Goal: Transaction & Acquisition: Book appointment/travel/reservation

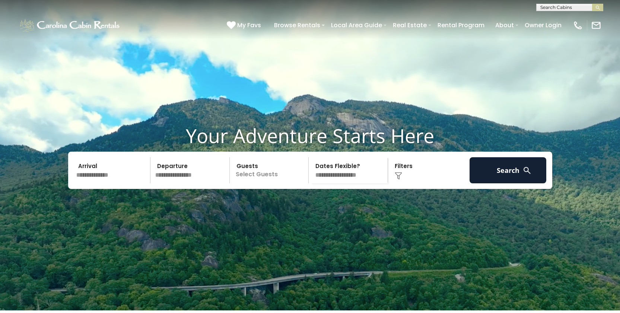
click at [102, 183] on input "text" at bounding box center [112, 170] width 77 height 26
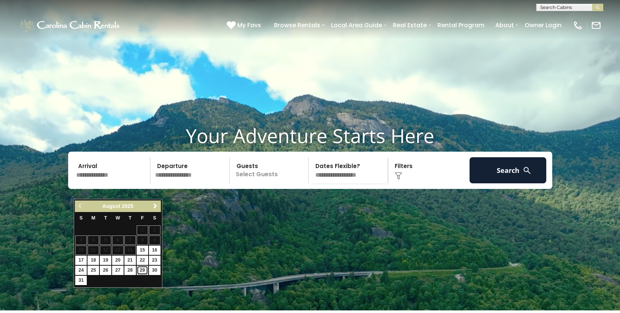
click at [140, 272] on link "29" at bounding box center [143, 269] width 12 height 9
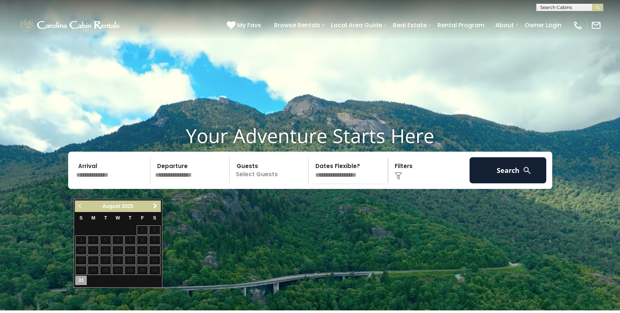
type input "*******"
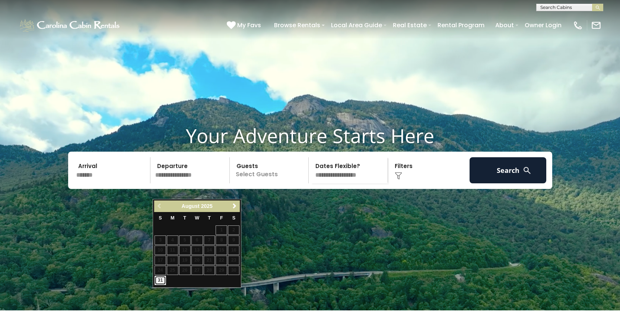
click at [164, 282] on link "31" at bounding box center [160, 279] width 12 height 9
type input "*******"
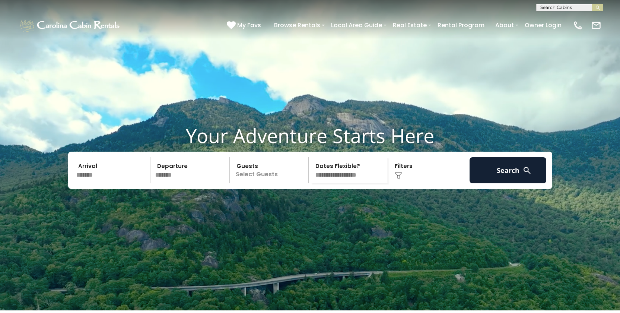
click at [279, 183] on p "Select Guests" at bounding box center [270, 170] width 77 height 26
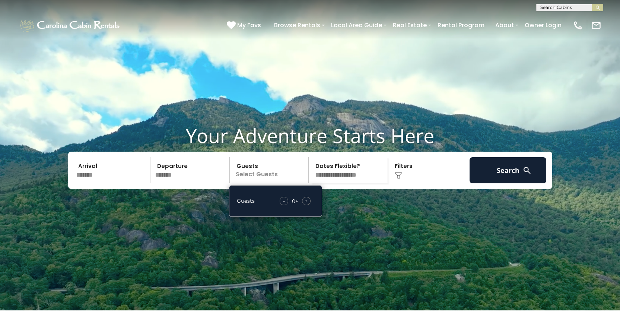
click at [305, 204] on span "+" at bounding box center [305, 200] width 3 height 7
click at [398, 179] on img at bounding box center [397, 175] width 7 height 7
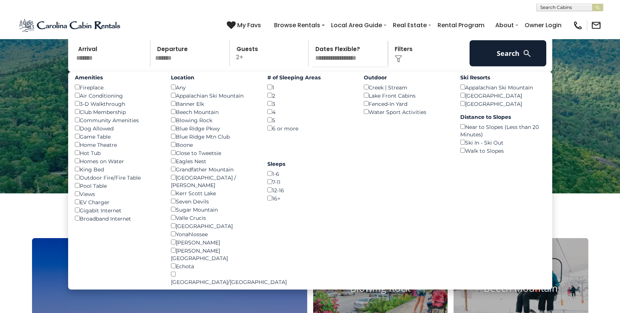
scroll to position [133, 0]
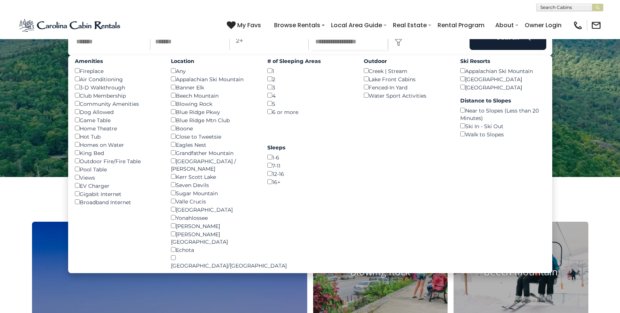
click at [82, 116] on div "Dog Allowed ()" at bounding box center [117, 112] width 85 height 8
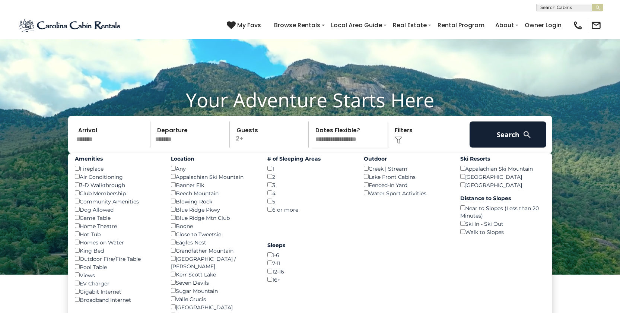
click at [339, 147] on select "**********" at bounding box center [349, 134] width 77 height 26
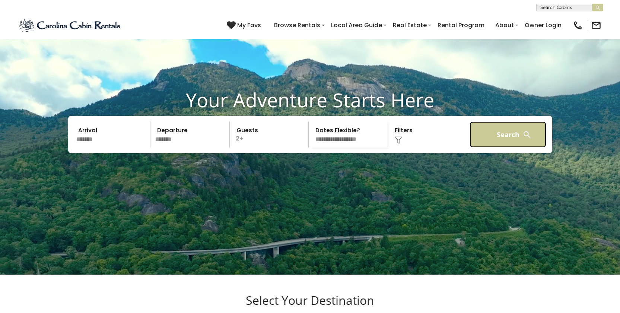
click at [511, 147] on button "Search" at bounding box center [507, 134] width 77 height 26
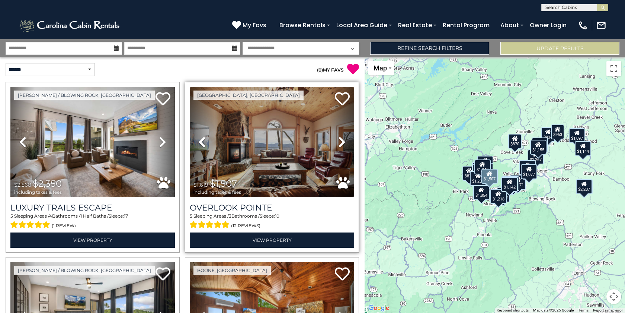
click at [283, 129] on img at bounding box center [272, 142] width 164 height 110
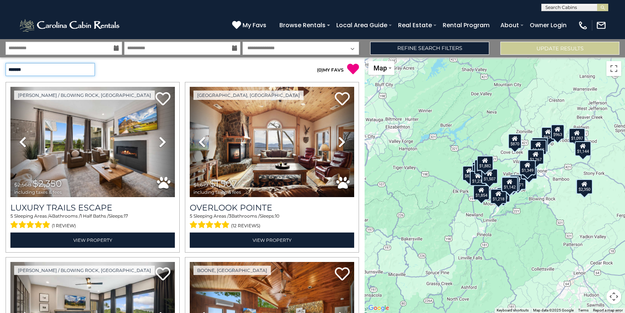
click at [33, 63] on select "**********" at bounding box center [50, 69] width 89 height 13
select select "*********"
click at [6, 63] on select "**********" at bounding box center [50, 69] width 89 height 13
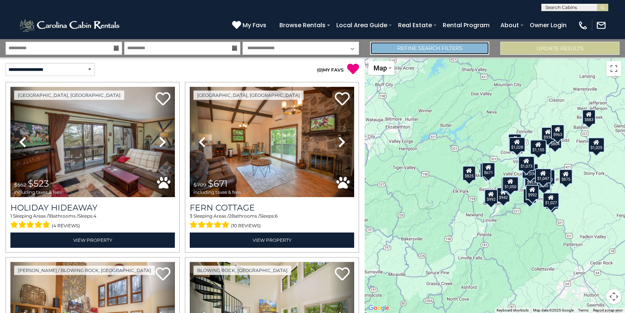
click at [466, 54] on link "Refine Search Filters" at bounding box center [429, 48] width 119 height 13
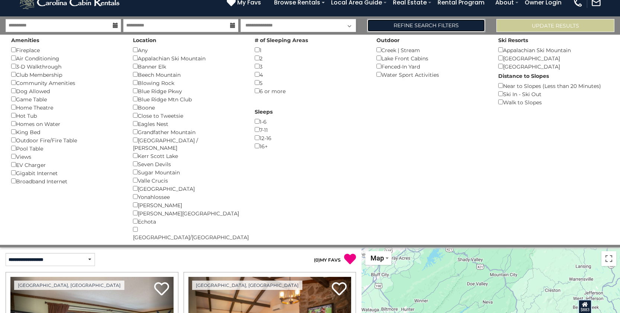
scroll to position [24, 0]
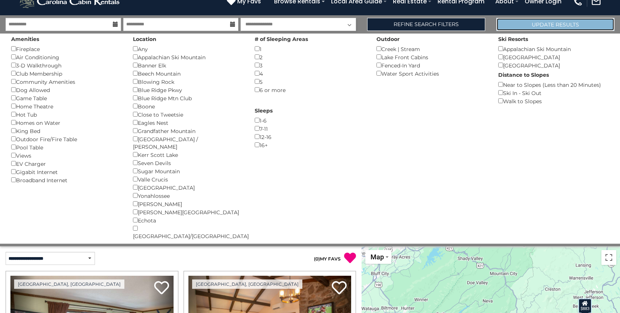
click at [593, 28] on button "Update Results" at bounding box center [555, 24] width 118 height 13
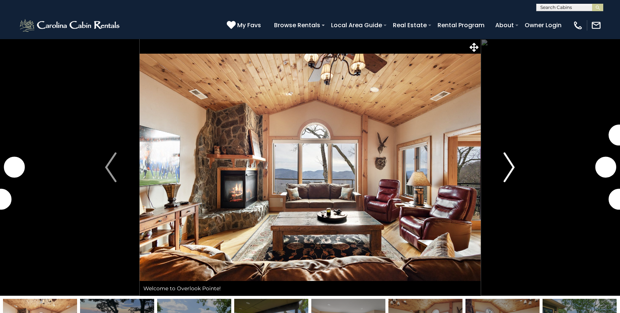
click at [511, 163] on img "Next" at bounding box center [508, 167] width 11 height 30
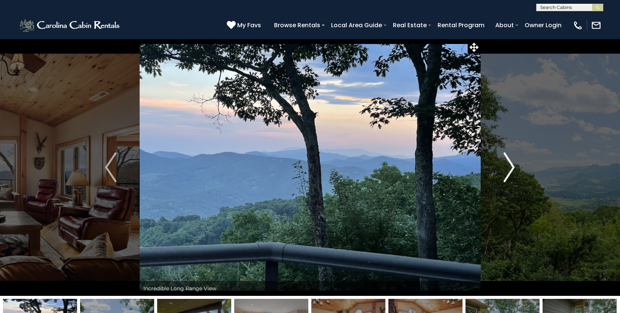
click at [511, 163] on img "Next" at bounding box center [508, 167] width 11 height 30
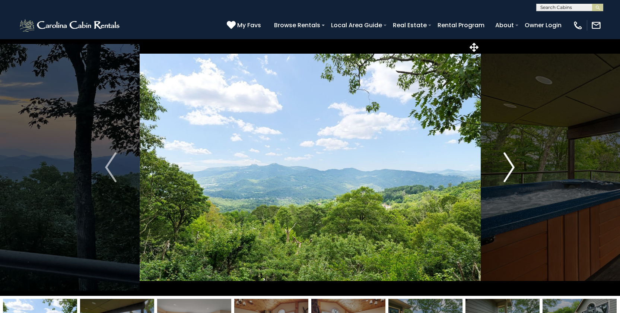
click at [511, 163] on img "Next" at bounding box center [508, 167] width 11 height 30
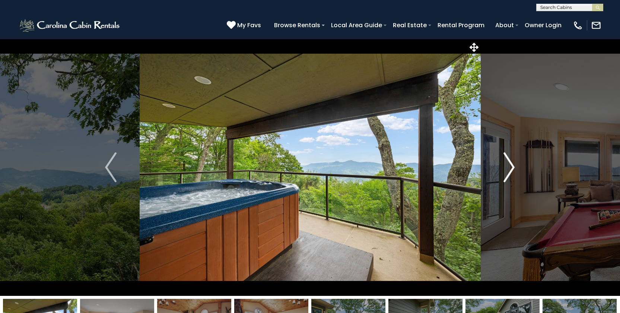
click at [511, 163] on img "Next" at bounding box center [508, 167] width 11 height 30
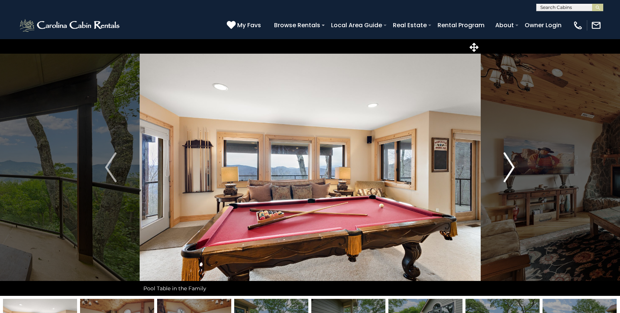
click at [511, 163] on img "Next" at bounding box center [508, 167] width 11 height 30
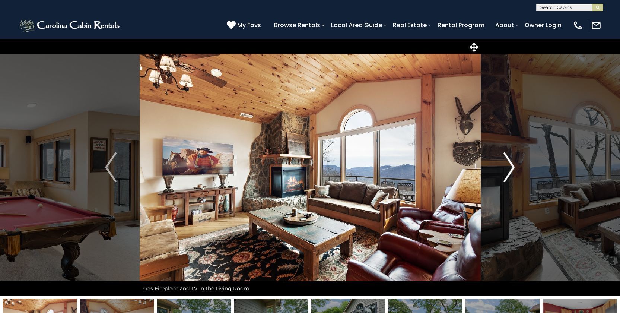
click at [511, 163] on img "Next" at bounding box center [508, 167] width 11 height 30
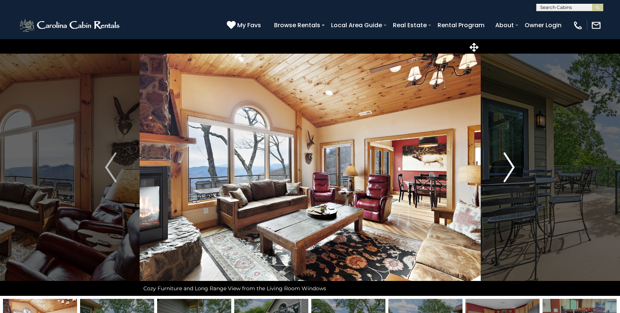
click at [511, 163] on img "Next" at bounding box center [508, 167] width 11 height 30
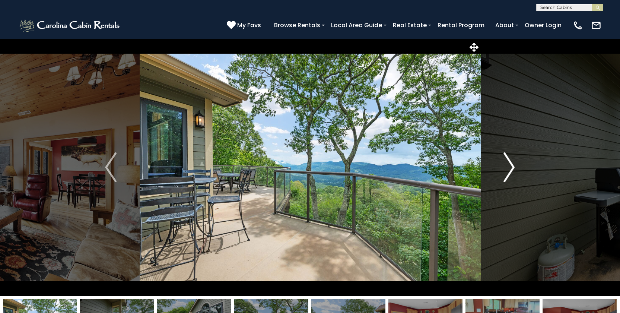
click at [511, 163] on img "Next" at bounding box center [508, 167] width 11 height 30
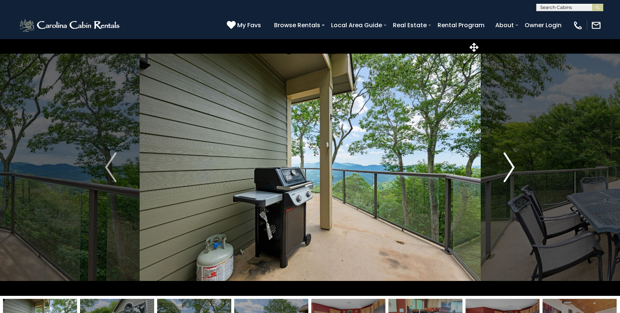
click at [511, 163] on img "Next" at bounding box center [508, 167] width 11 height 30
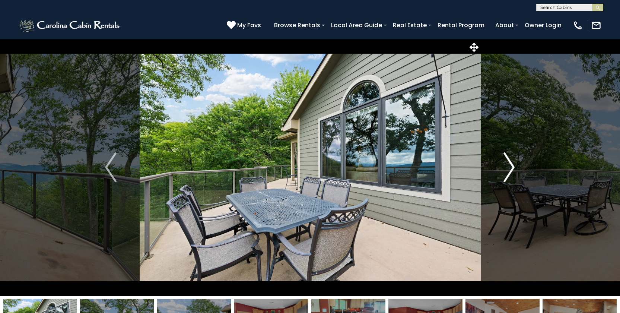
click at [511, 163] on img "Next" at bounding box center [508, 167] width 11 height 30
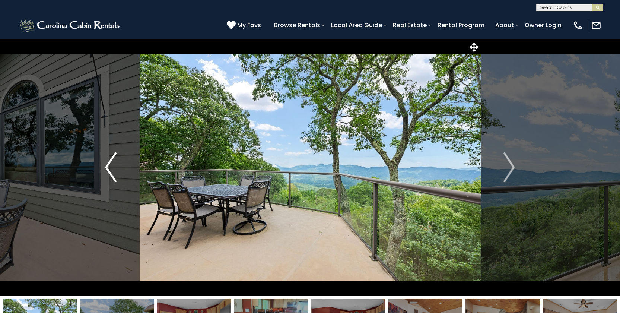
click at [105, 175] on img "Previous" at bounding box center [110, 167] width 11 height 30
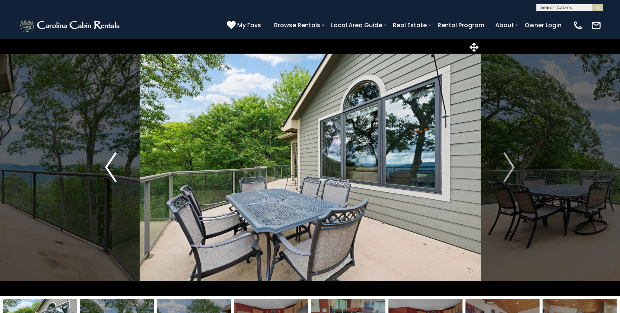
click at [105, 175] on img "Previous" at bounding box center [110, 167] width 11 height 30
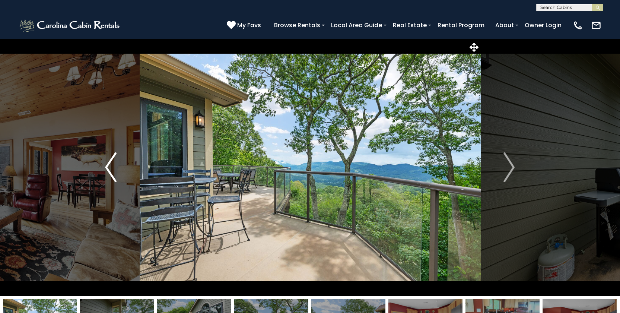
click at [105, 175] on img "Previous" at bounding box center [110, 167] width 11 height 30
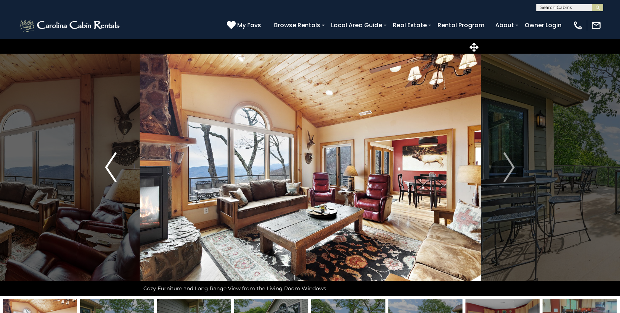
click at [105, 175] on img "Previous" at bounding box center [110, 167] width 11 height 30
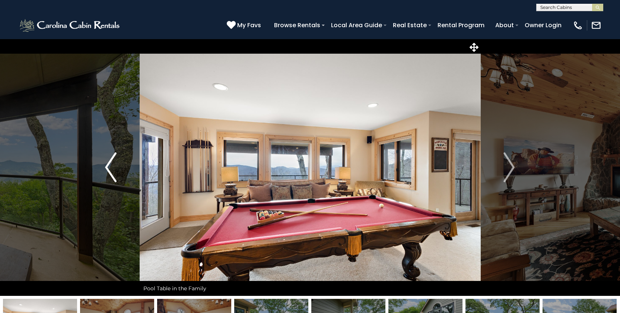
click at [105, 175] on img "Previous" at bounding box center [110, 167] width 11 height 30
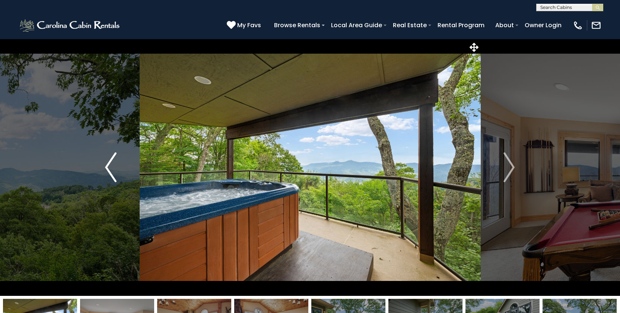
click at [105, 175] on img "Previous" at bounding box center [110, 167] width 11 height 30
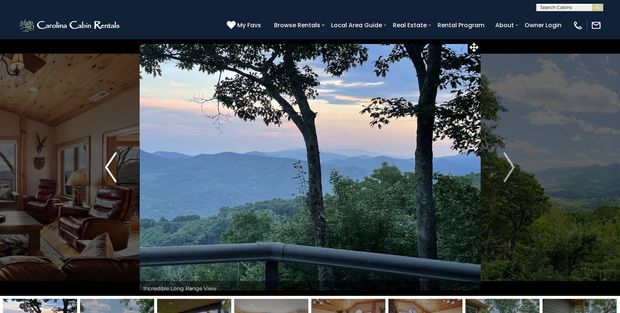
click at [105, 175] on img "Previous" at bounding box center [110, 167] width 11 height 30
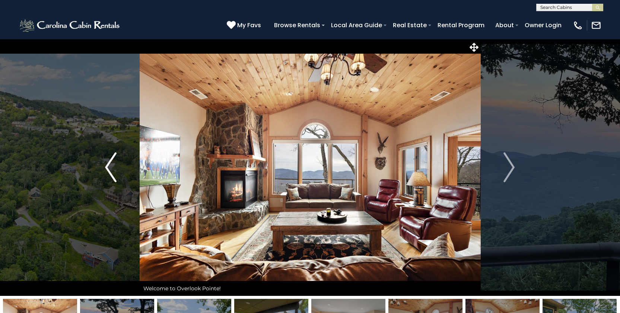
click at [105, 175] on img "Previous" at bounding box center [110, 167] width 11 height 30
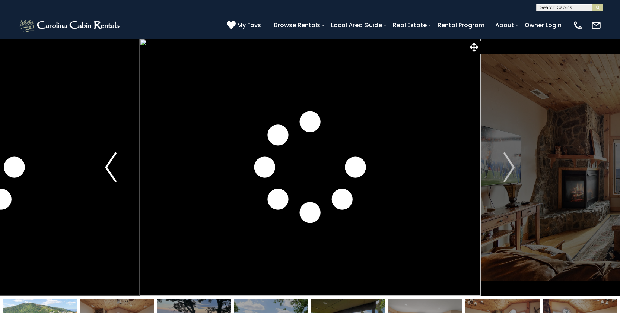
click at [105, 175] on img "Previous" at bounding box center [110, 167] width 11 height 30
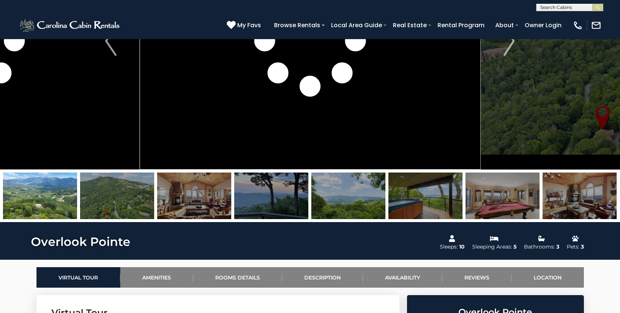
scroll to position [129, 0]
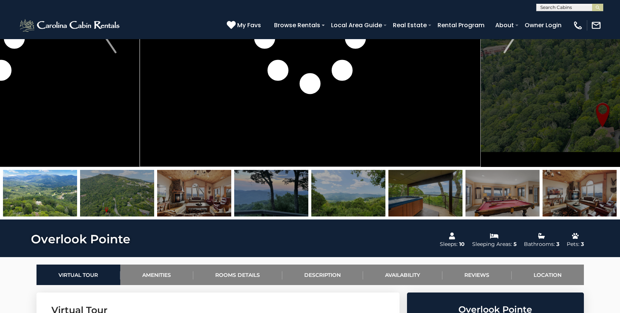
click at [172, 191] on img at bounding box center [194, 193] width 74 height 47
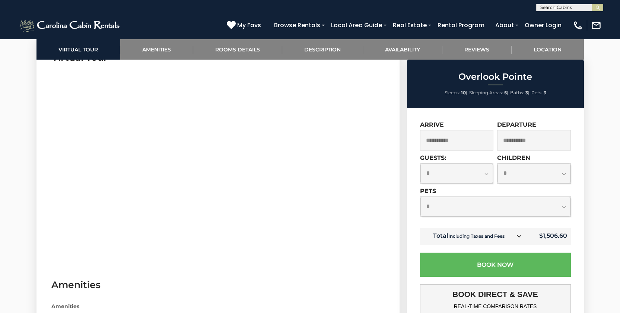
scroll to position [394, 0]
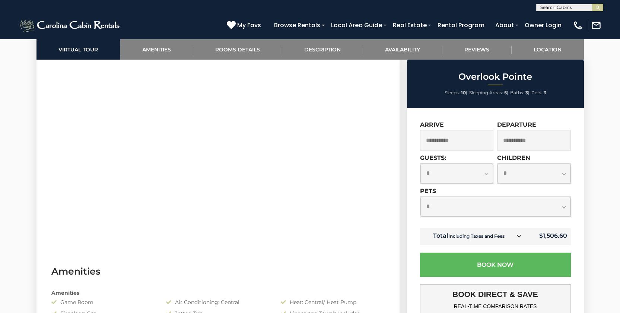
click at [520, 231] on link at bounding box center [519, 236] width 10 height 10
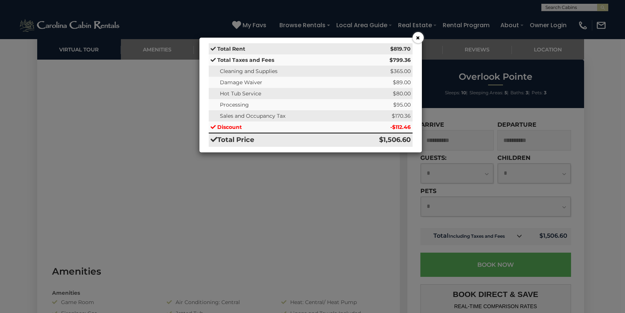
click at [514, 236] on div "× Total Rent $819.70 Total Taxes and Fees $799.36 Cleaning and Supplies $365.00…" at bounding box center [312, 156] width 625 height 313
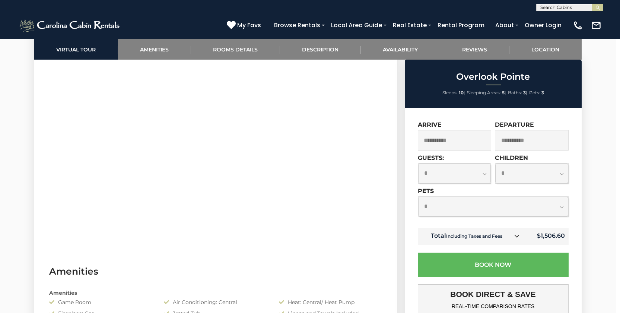
click at [514, 236] on td "Total Including Taxes and Fees" at bounding box center [471, 236] width 108 height 17
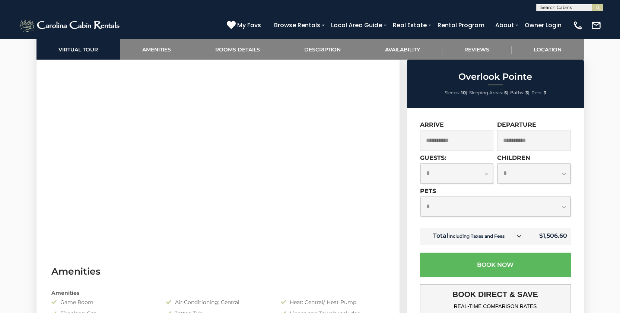
click at [521, 236] on icon at bounding box center [518, 235] width 5 height 5
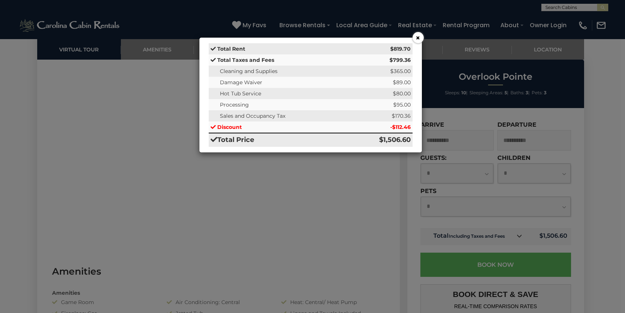
click at [419, 39] on button "×" at bounding box center [418, 37] width 11 height 11
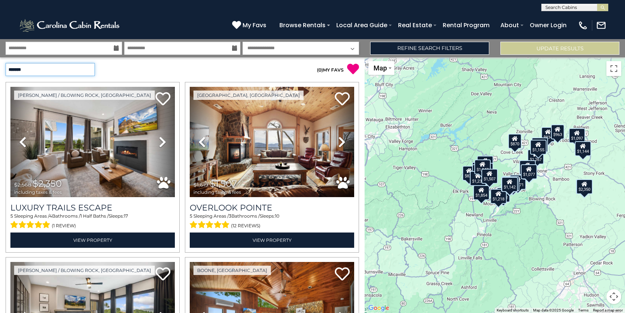
click at [54, 71] on select "**********" at bounding box center [50, 69] width 89 height 13
select select "*********"
click at [6, 63] on select "**********" at bounding box center [50, 69] width 89 height 13
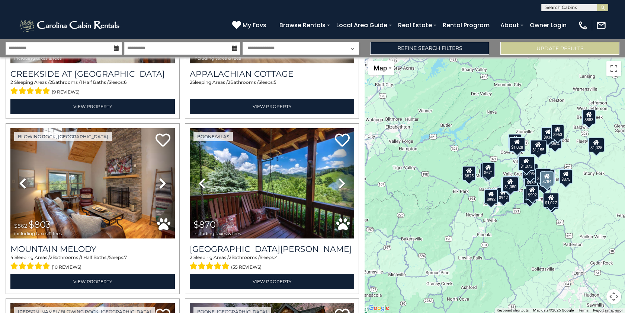
scroll to position [312, 0]
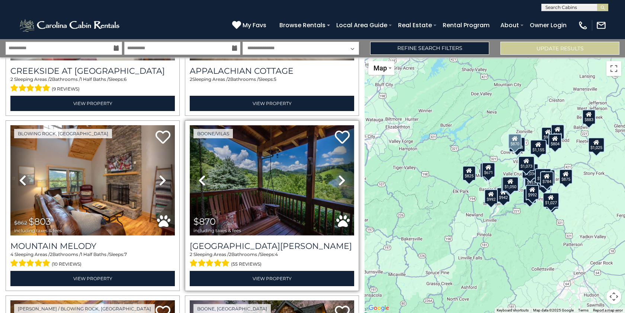
click at [291, 167] on img at bounding box center [272, 180] width 164 height 110
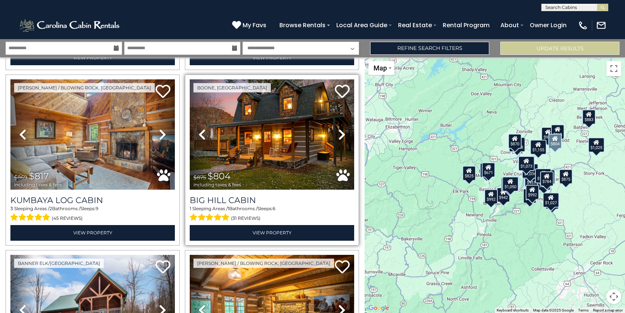
scroll to position [535, 0]
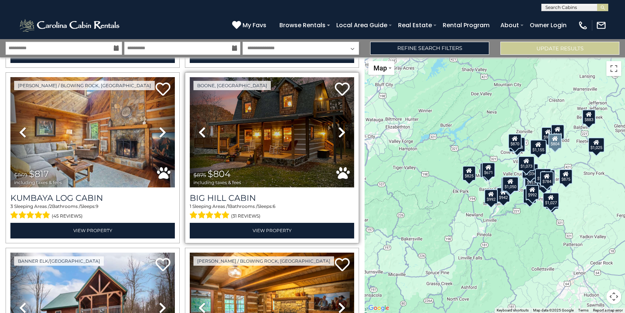
click at [289, 136] on img at bounding box center [272, 132] width 164 height 110
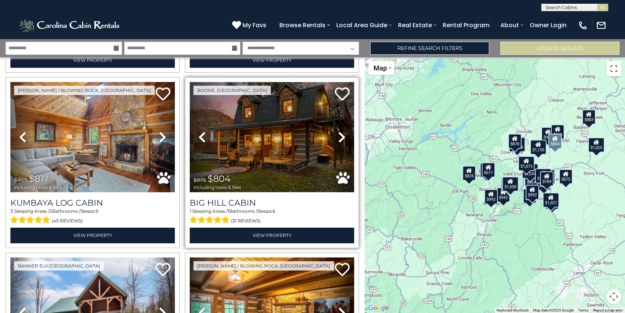
scroll to position [525, 0]
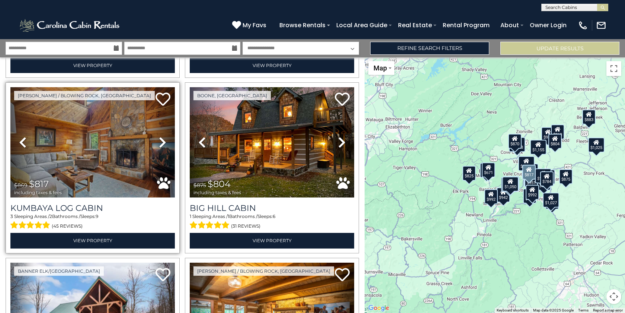
click at [161, 137] on icon at bounding box center [162, 142] width 7 height 12
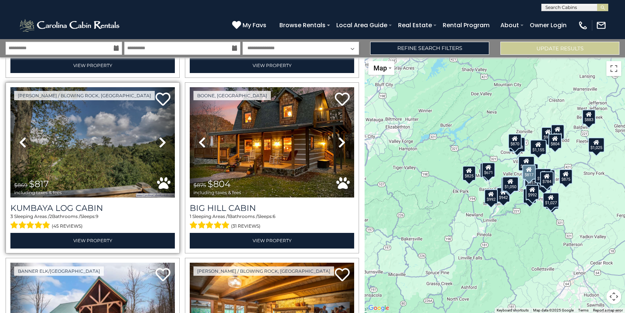
click at [161, 137] on icon at bounding box center [162, 142] width 7 height 12
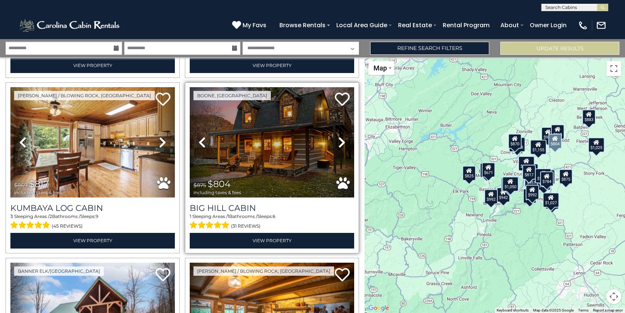
click at [338, 142] on icon at bounding box center [341, 142] width 7 height 12
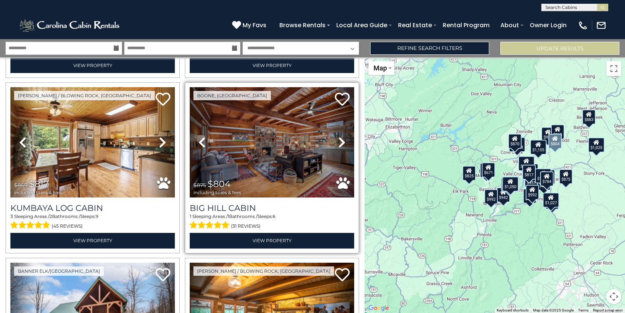
click at [338, 140] on icon at bounding box center [341, 142] width 7 height 12
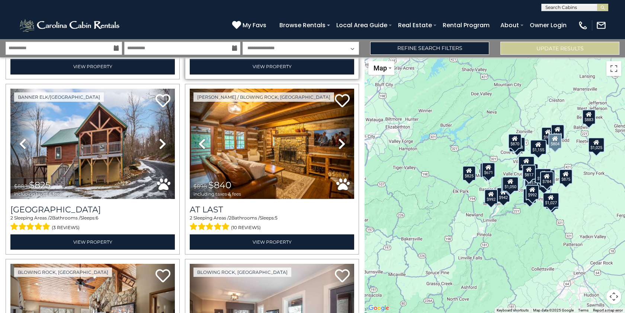
scroll to position [703, 0]
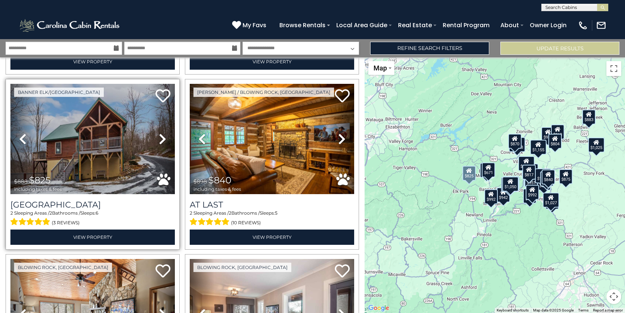
click at [161, 134] on icon at bounding box center [162, 139] width 7 height 12
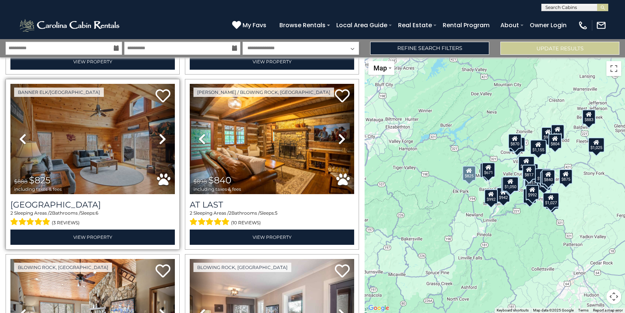
click at [161, 134] on icon at bounding box center [162, 139] width 7 height 12
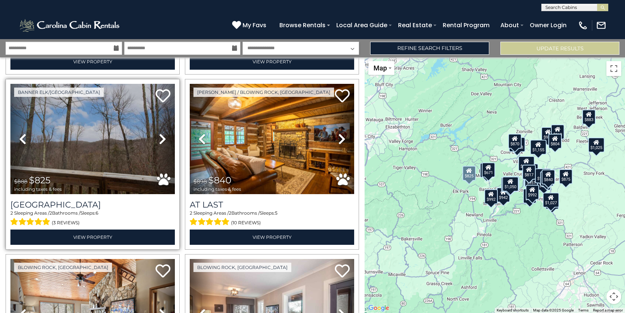
click at [162, 134] on icon at bounding box center [162, 139] width 7 height 12
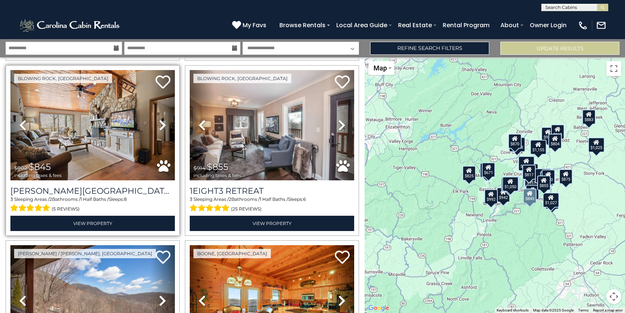
scroll to position [892, 0]
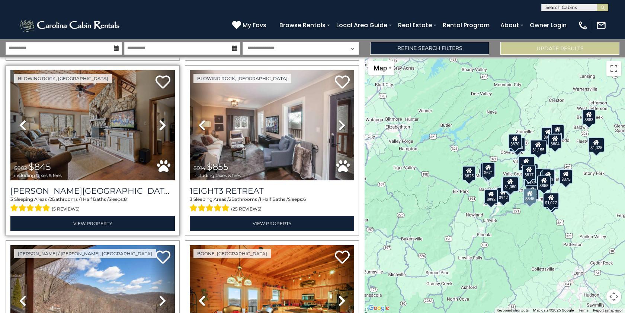
click at [161, 119] on icon at bounding box center [162, 125] width 7 height 12
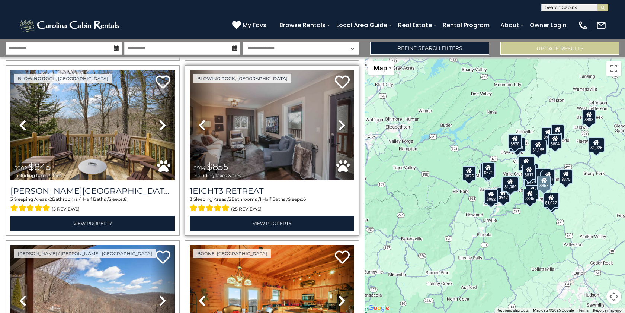
click at [340, 119] on icon at bounding box center [341, 125] width 7 height 12
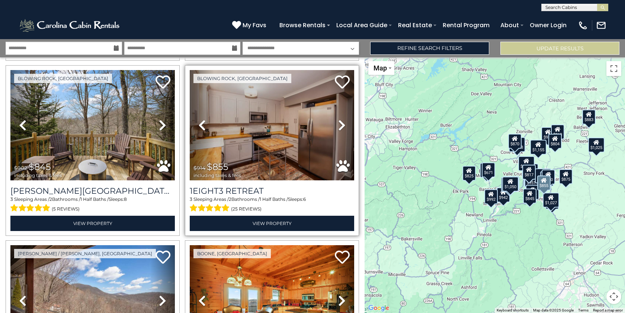
click at [339, 119] on icon at bounding box center [341, 125] width 7 height 12
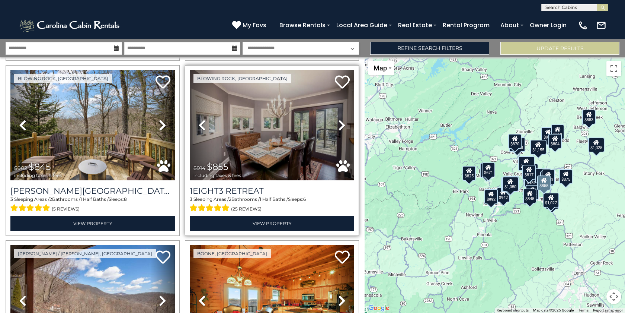
click at [339, 119] on icon at bounding box center [341, 125] width 7 height 12
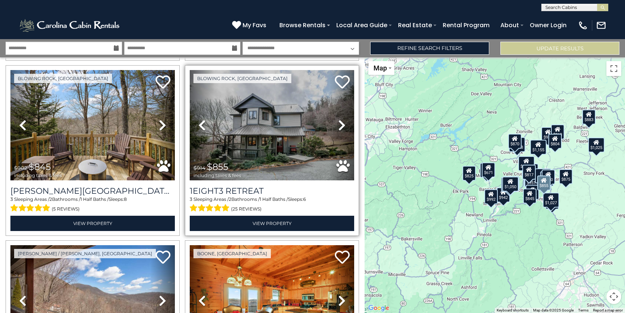
click at [339, 119] on icon at bounding box center [341, 125] width 7 height 12
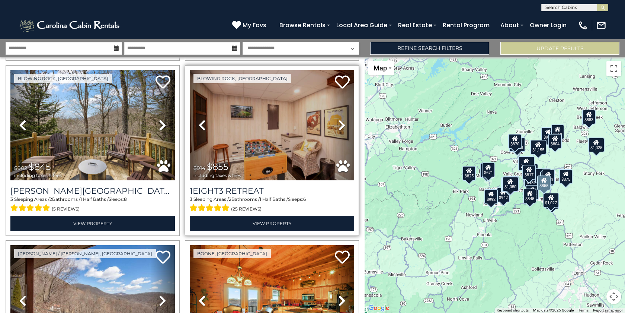
click at [339, 119] on icon at bounding box center [341, 125] width 7 height 12
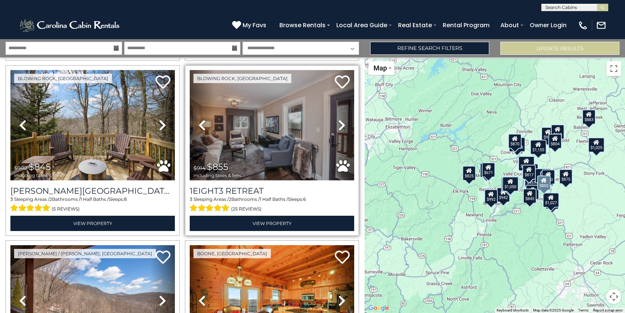
click at [339, 119] on icon at bounding box center [341, 125] width 7 height 12
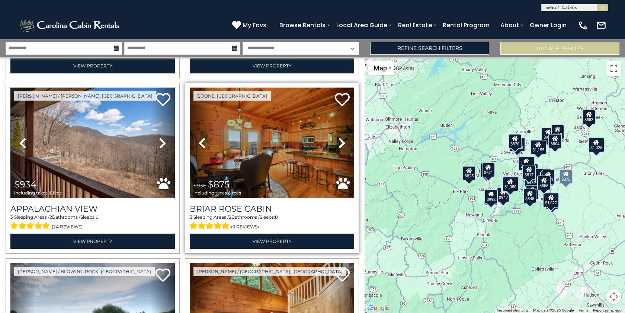
scroll to position [1049, 0]
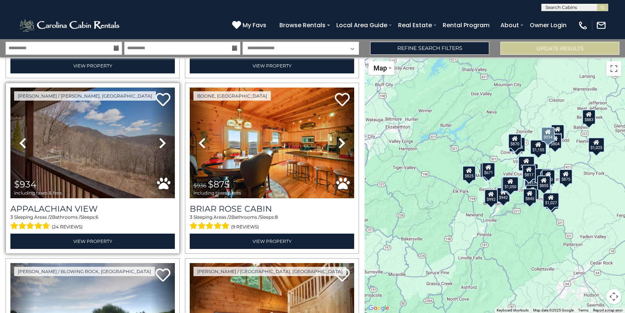
click at [160, 137] on icon at bounding box center [162, 143] width 7 height 12
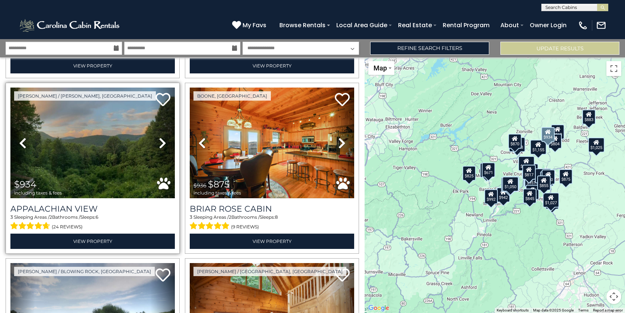
click at [160, 137] on icon at bounding box center [162, 143] width 7 height 12
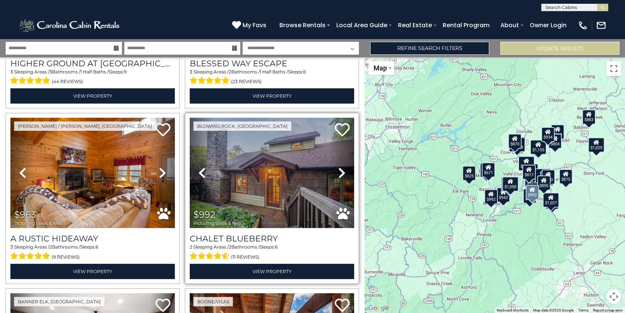
scroll to position [1370, 0]
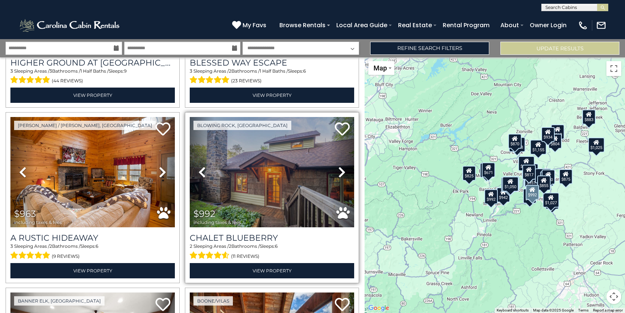
click at [338, 166] on icon at bounding box center [341, 172] width 7 height 12
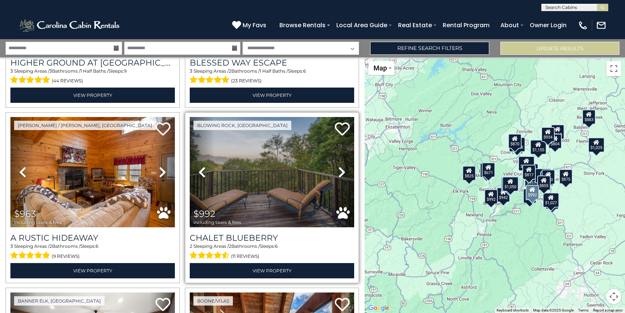
click at [338, 166] on icon at bounding box center [341, 172] width 7 height 12
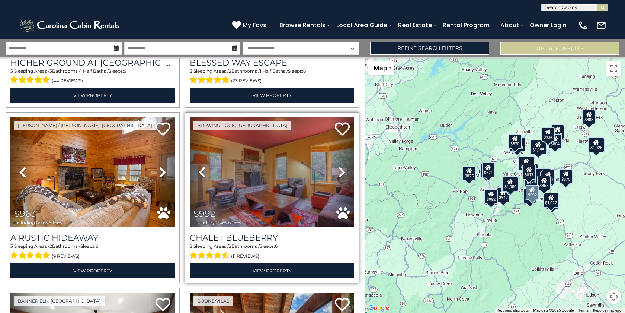
click at [338, 166] on icon at bounding box center [341, 172] width 7 height 12
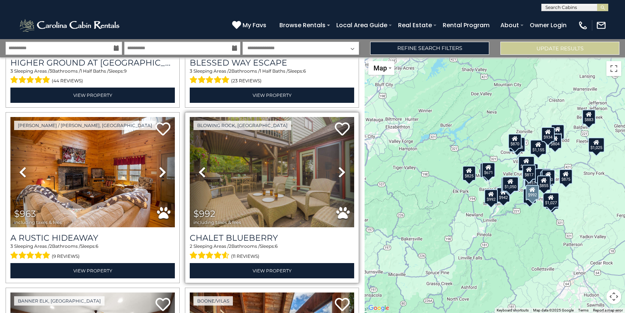
click at [338, 166] on icon at bounding box center [341, 172] width 7 height 12
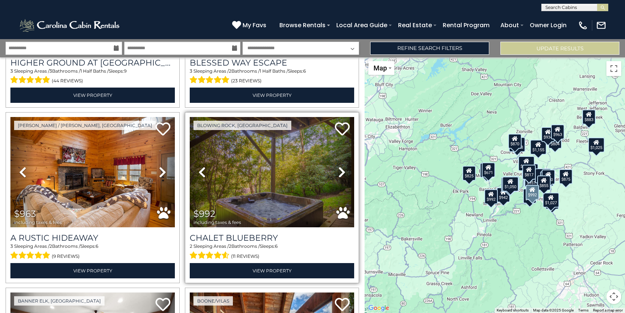
click at [199, 166] on icon at bounding box center [201, 172] width 7 height 12
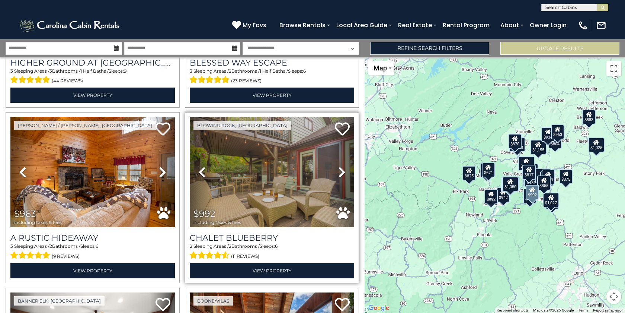
click at [338, 166] on icon at bounding box center [341, 172] width 7 height 12
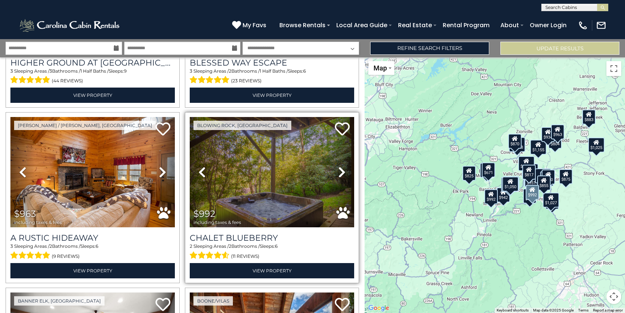
click at [338, 166] on icon at bounding box center [341, 172] width 7 height 12
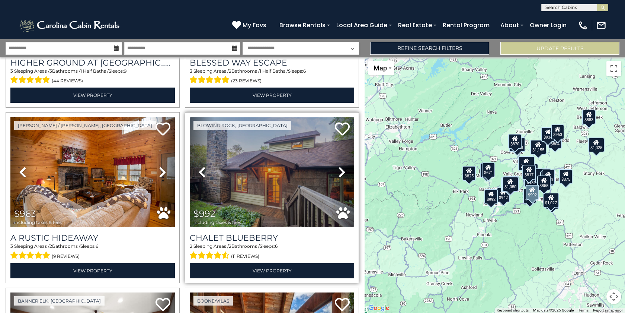
click at [292, 156] on img at bounding box center [272, 172] width 164 height 110
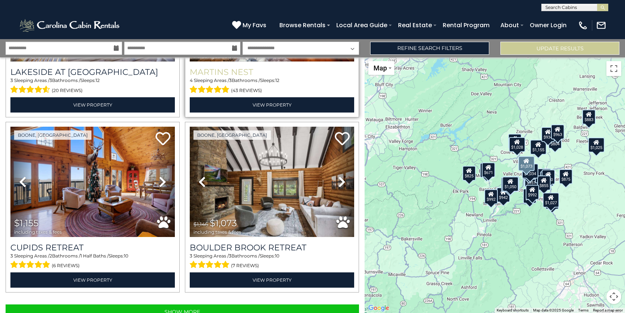
scroll to position [2415, 0]
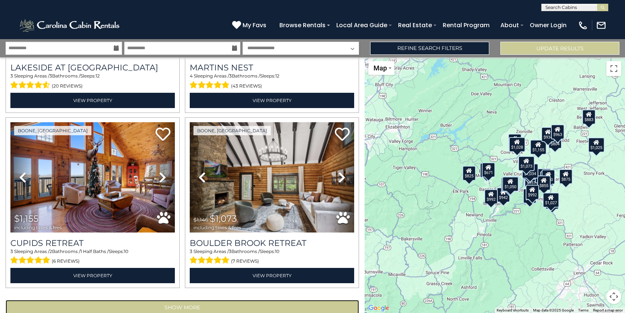
click at [214, 300] on button "Show More" at bounding box center [182, 307] width 353 height 15
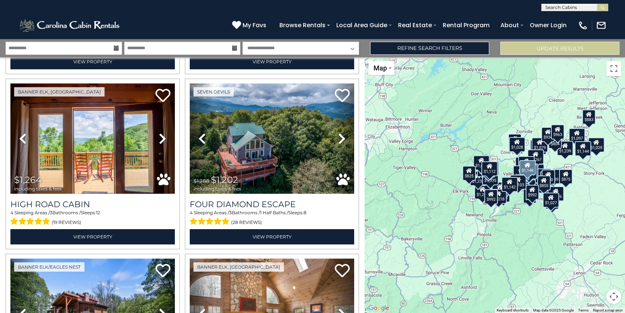
scroll to position [3855, 0]
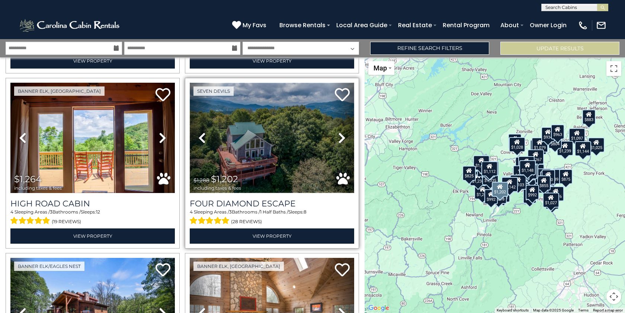
click at [286, 106] on img at bounding box center [272, 138] width 164 height 110
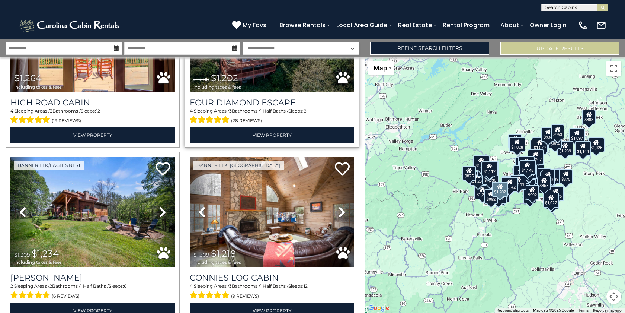
scroll to position [3956, 0]
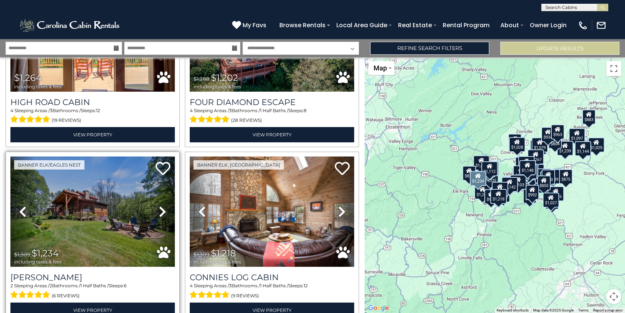
click at [159, 205] on icon at bounding box center [162, 211] width 7 height 12
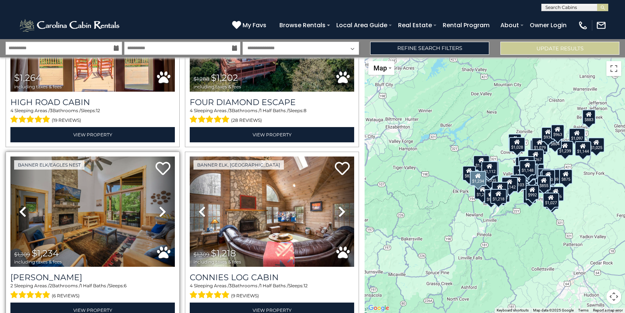
click at [159, 205] on icon at bounding box center [162, 211] width 7 height 12
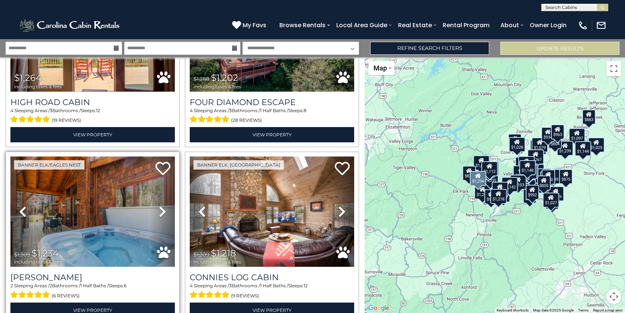
click at [159, 205] on icon at bounding box center [162, 211] width 7 height 12
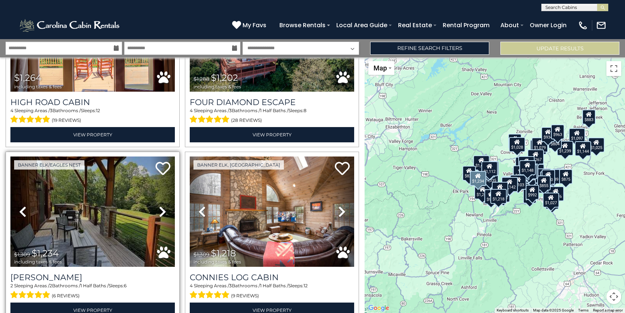
click at [159, 205] on icon at bounding box center [162, 211] width 7 height 12
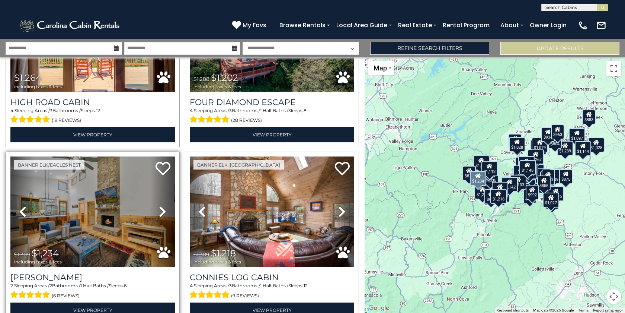
click at [159, 205] on icon at bounding box center [162, 211] width 7 height 12
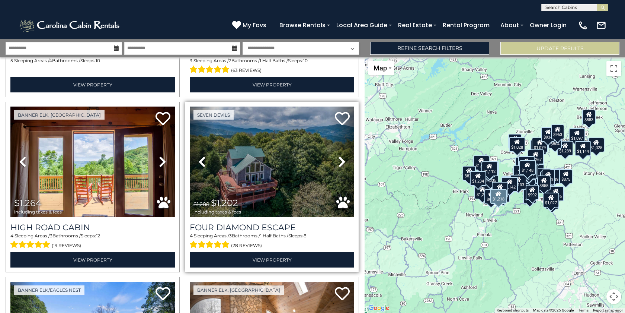
scroll to position [3828, 0]
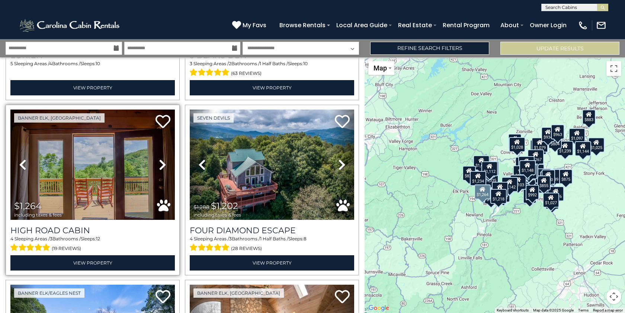
click at [163, 159] on icon at bounding box center [162, 165] width 7 height 12
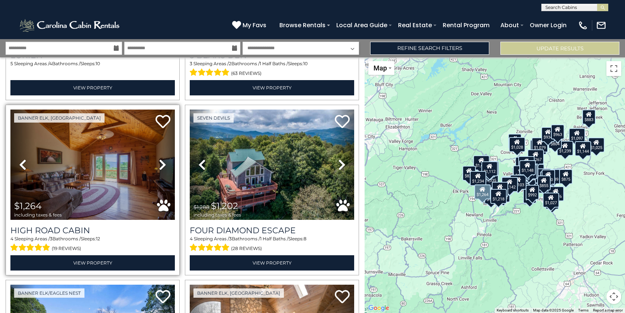
click at [163, 159] on icon at bounding box center [162, 165] width 7 height 12
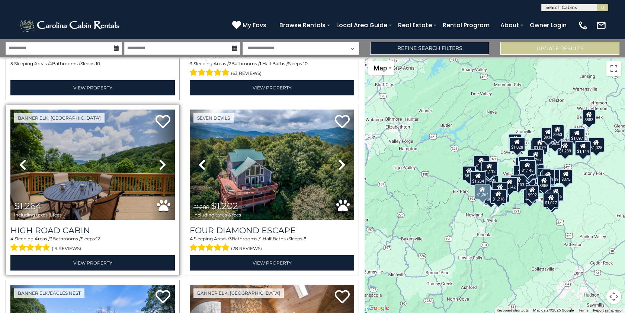
click at [163, 159] on icon at bounding box center [162, 165] width 7 height 12
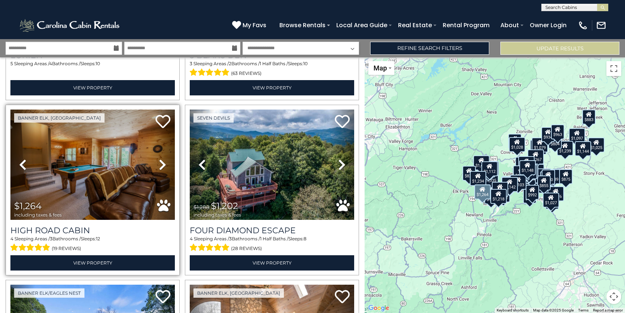
click at [160, 159] on icon at bounding box center [162, 165] width 7 height 12
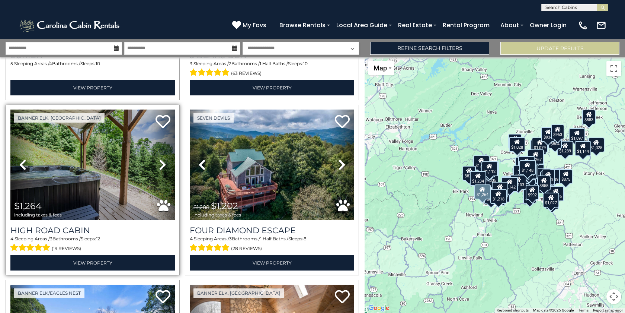
click at [160, 159] on icon at bounding box center [162, 165] width 7 height 12
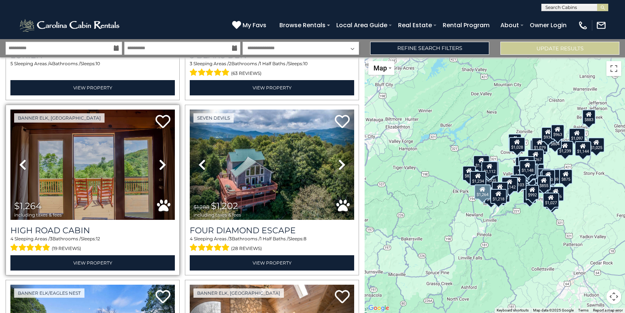
click at [160, 159] on icon at bounding box center [162, 165] width 7 height 12
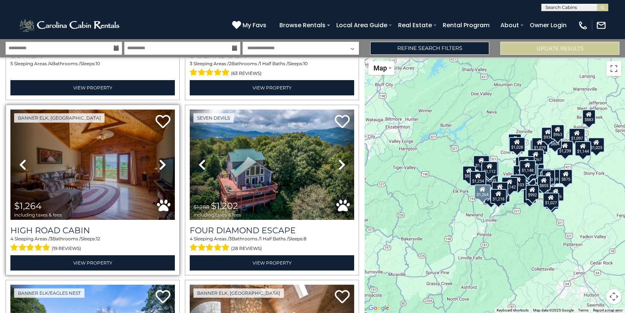
click at [160, 159] on icon at bounding box center [162, 165] width 7 height 12
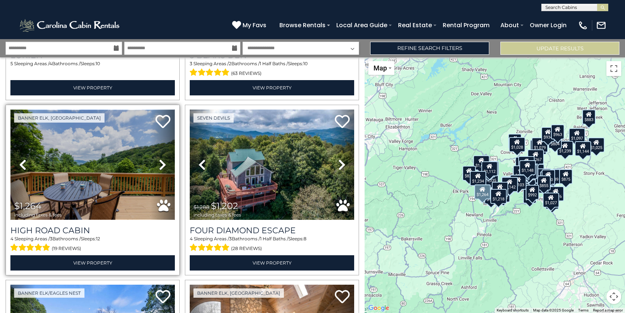
click at [115, 134] on img at bounding box center [92, 164] width 164 height 110
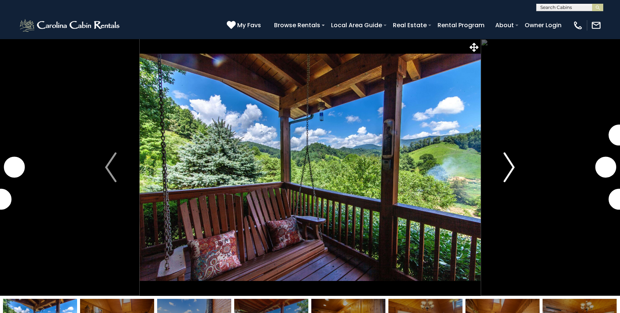
click at [527, 165] on button "Next" at bounding box center [508, 167] width 57 height 257
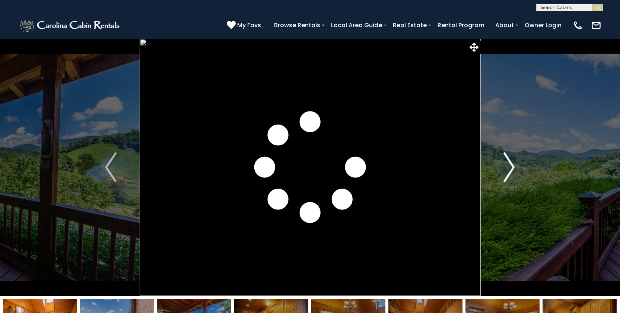
click at [514, 166] on img "Next" at bounding box center [508, 167] width 11 height 30
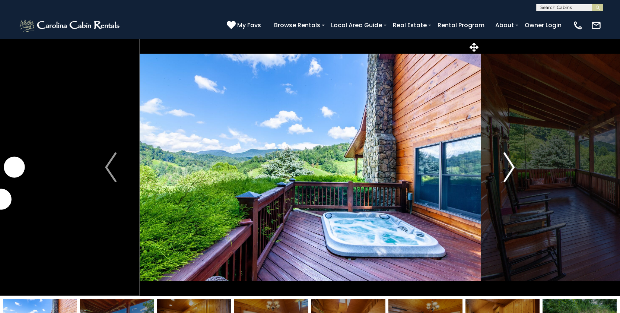
click at [514, 166] on img "Next" at bounding box center [508, 167] width 11 height 30
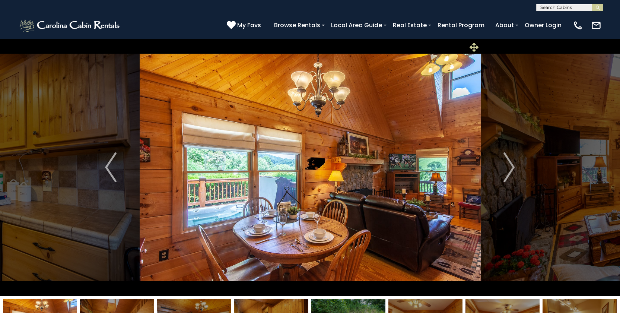
click at [474, 47] on icon at bounding box center [473, 47] width 9 height 9
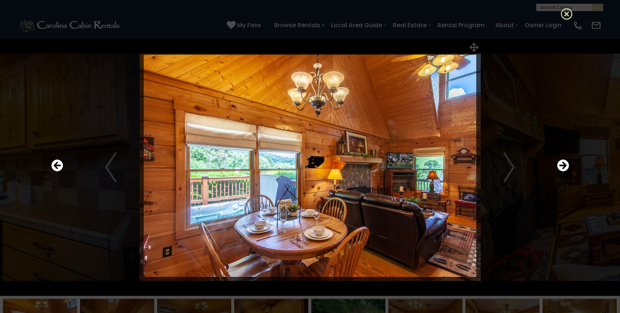
click at [569, 13] on icon at bounding box center [566, 14] width 12 height 12
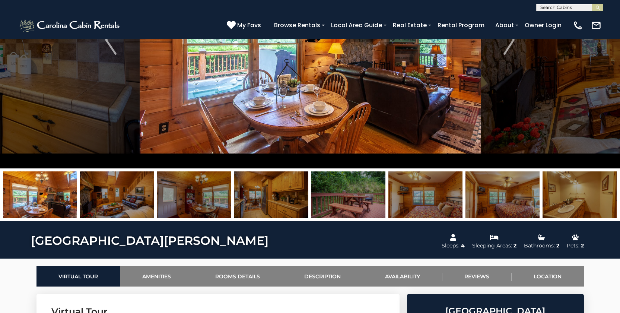
scroll to position [128, 0]
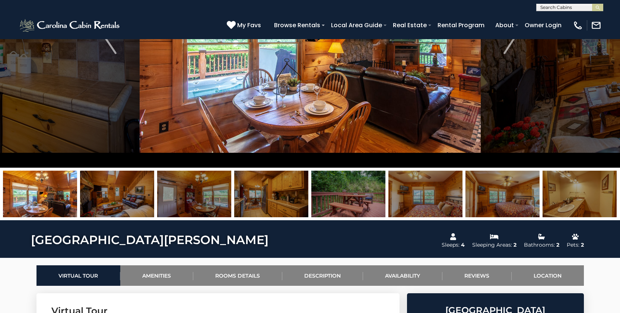
click at [41, 188] on img at bounding box center [40, 193] width 74 height 47
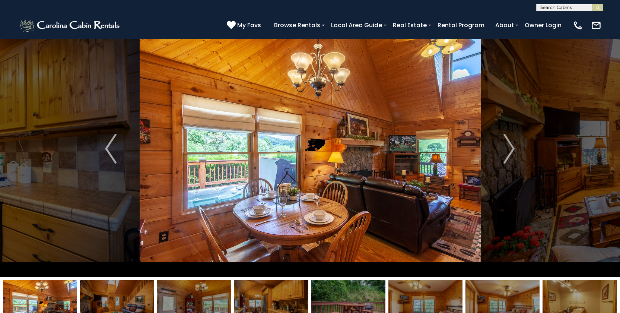
scroll to position [0, 0]
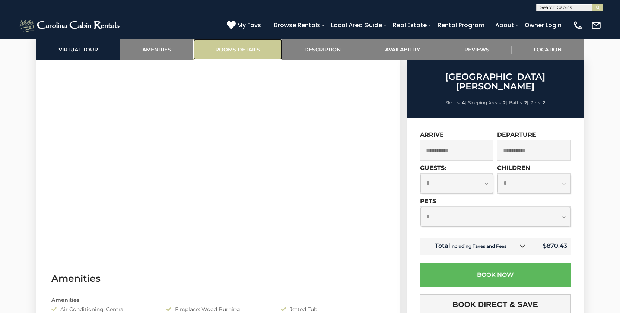
click at [246, 49] on link "Rooms Details" at bounding box center [237, 49] width 89 height 20
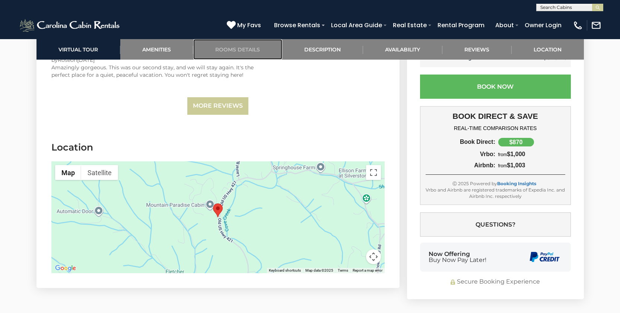
scroll to position [1524, 0]
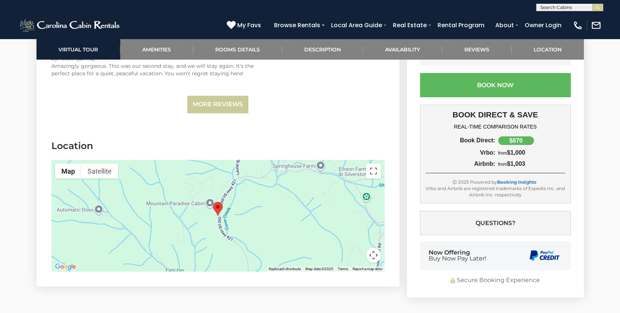
click at [375, 253] on button "Map camera controls" at bounding box center [373, 254] width 15 height 15
click at [356, 254] on button "Zoom out" at bounding box center [354, 254] width 15 height 15
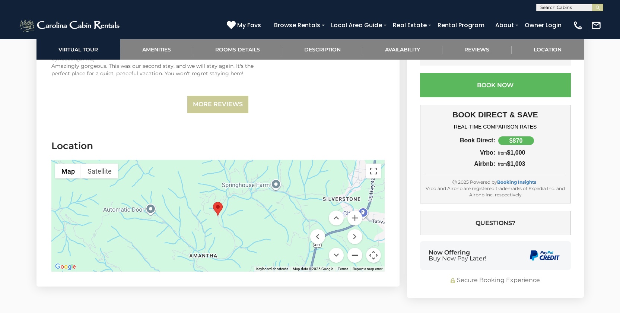
click at [356, 254] on button "Zoom out" at bounding box center [354, 254] width 15 height 15
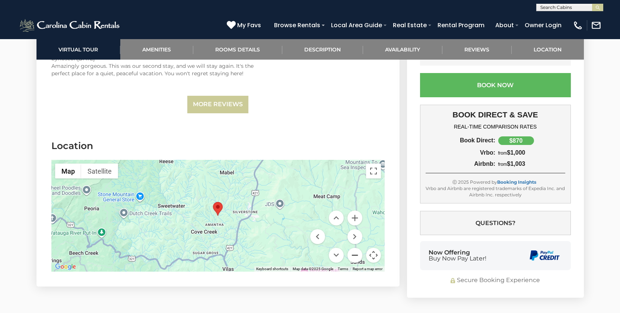
click at [356, 254] on button "Zoom out" at bounding box center [354, 254] width 15 height 15
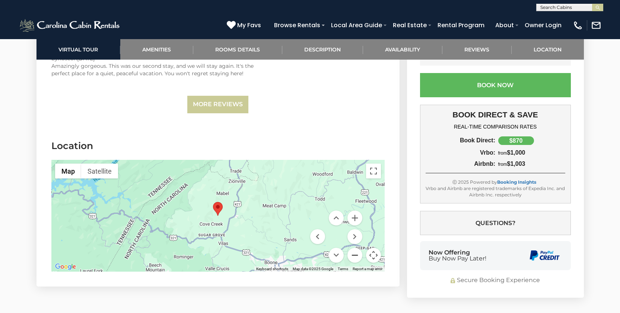
click at [356, 254] on button "Zoom out" at bounding box center [354, 254] width 15 height 15
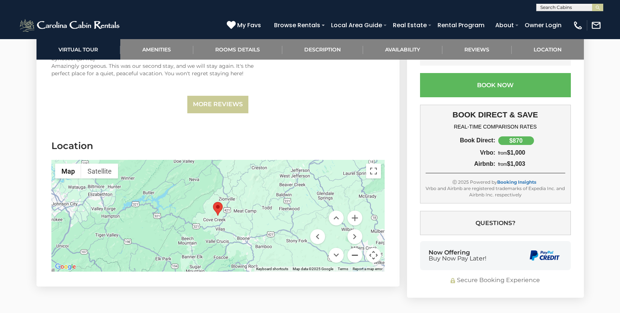
click at [356, 254] on button "Zoom out" at bounding box center [354, 254] width 15 height 15
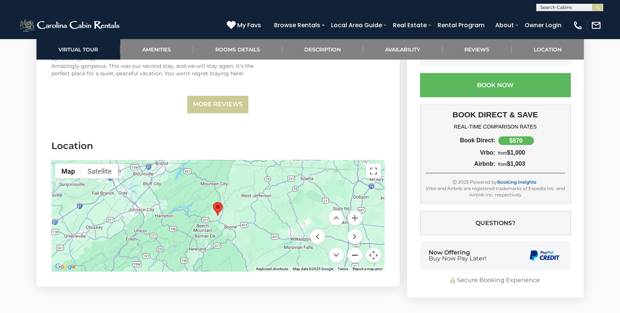
click at [356, 254] on button "Zoom out" at bounding box center [354, 254] width 15 height 15
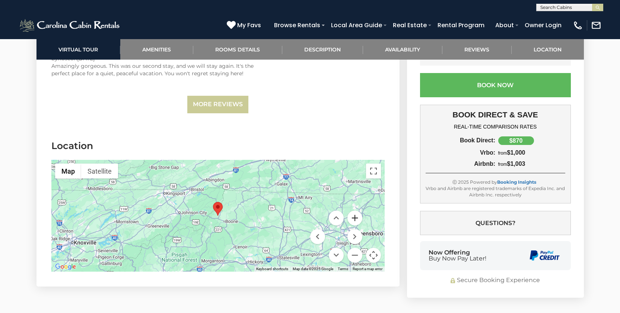
click at [356, 222] on button "Zoom in" at bounding box center [354, 217] width 15 height 15
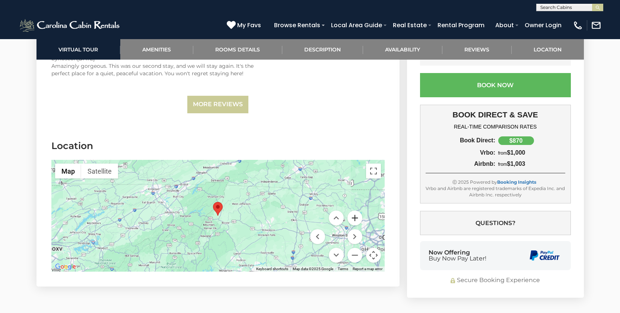
click at [356, 222] on button "Zoom in" at bounding box center [354, 217] width 15 height 15
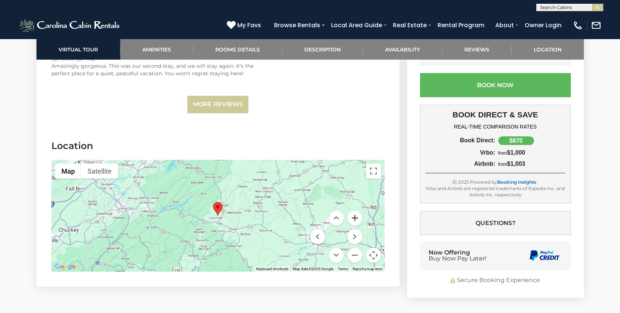
click at [356, 222] on button "Zoom in" at bounding box center [354, 217] width 15 height 15
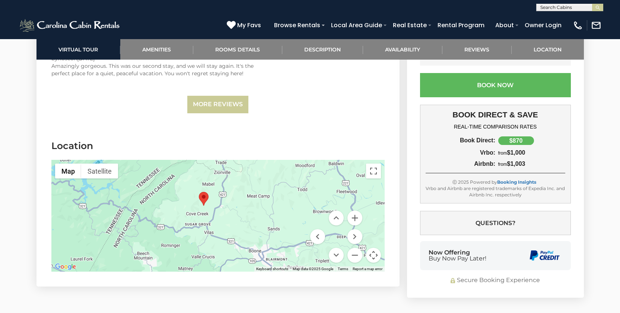
drag, startPoint x: 265, startPoint y: 211, endPoint x: 250, endPoint y: 200, distance: 18.2
click at [250, 200] on div at bounding box center [217, 216] width 333 height 112
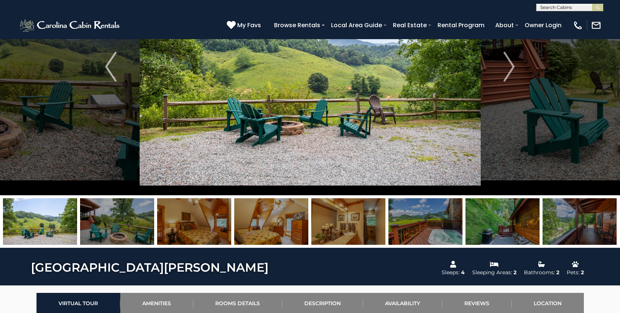
scroll to position [0, 0]
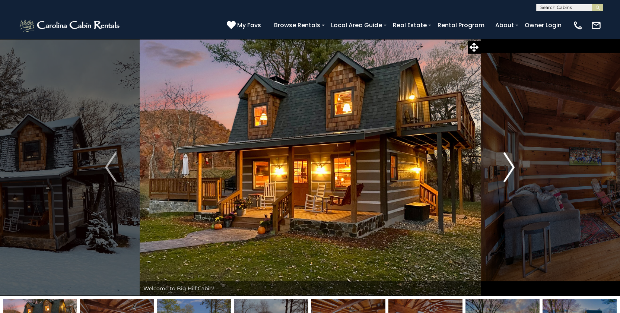
click at [527, 162] on button "Next" at bounding box center [508, 167] width 57 height 257
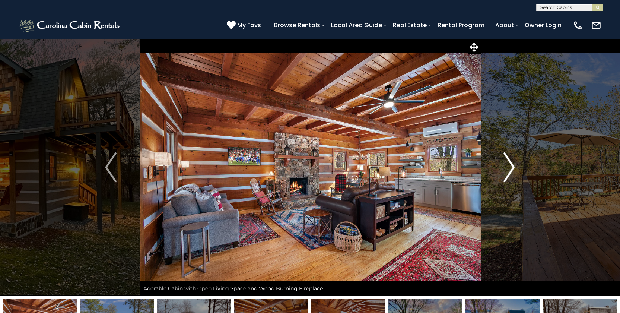
click at [516, 162] on button "Next" at bounding box center [508, 167] width 57 height 257
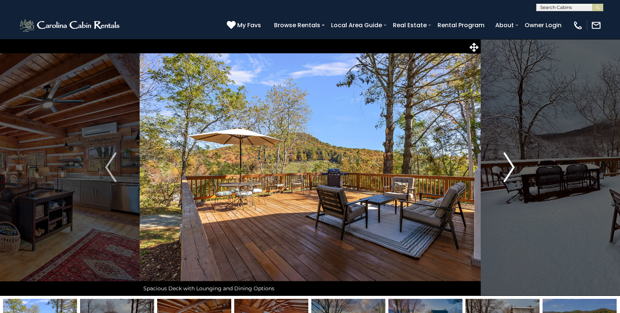
click at [516, 162] on button "Next" at bounding box center [508, 167] width 57 height 257
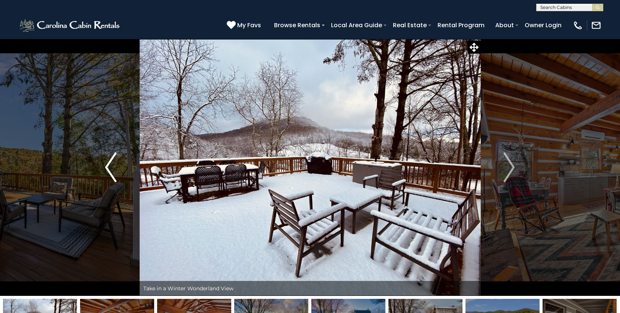
click at [97, 156] on button "Previous" at bounding box center [110, 167] width 57 height 257
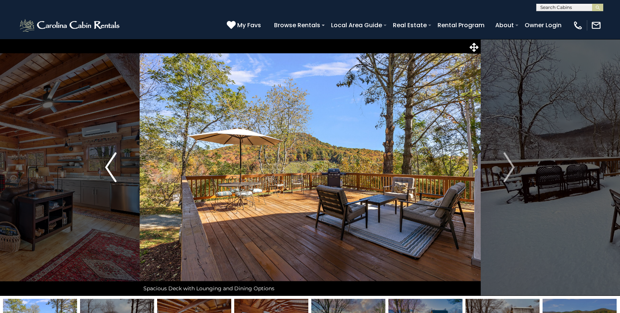
click at [113, 166] on img "Previous" at bounding box center [110, 167] width 11 height 30
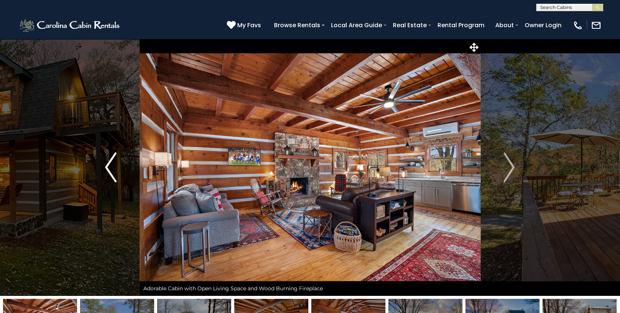
click at [113, 166] on img "Previous" at bounding box center [110, 167] width 11 height 30
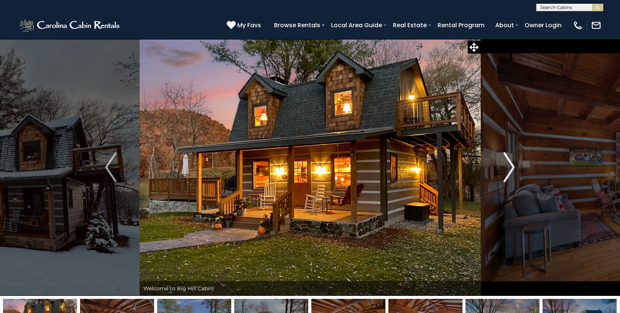
click at [516, 175] on button "Next" at bounding box center [508, 167] width 57 height 257
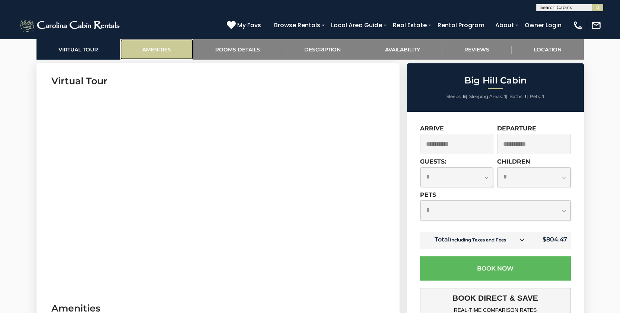
click at [153, 50] on link "Amenities" at bounding box center [156, 49] width 73 height 20
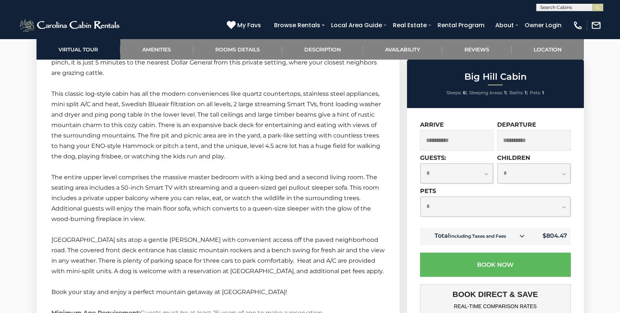
scroll to position [1064, 0]
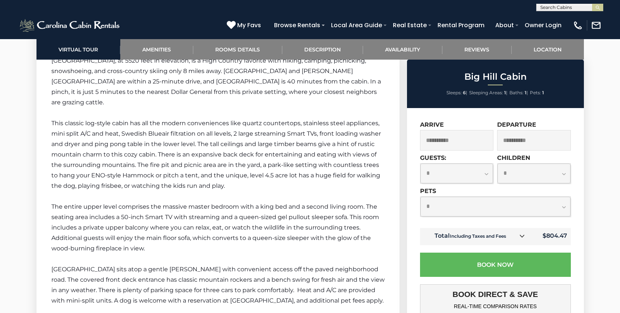
click at [287, 172] on p "This classic log-style cabin has all the modern conveniences like quartz counte…" at bounding box center [217, 154] width 333 height 73
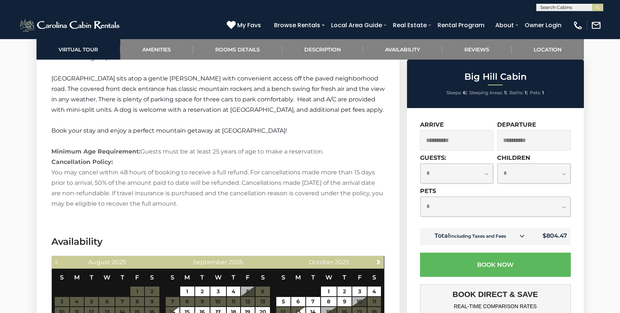
scroll to position [1255, 0]
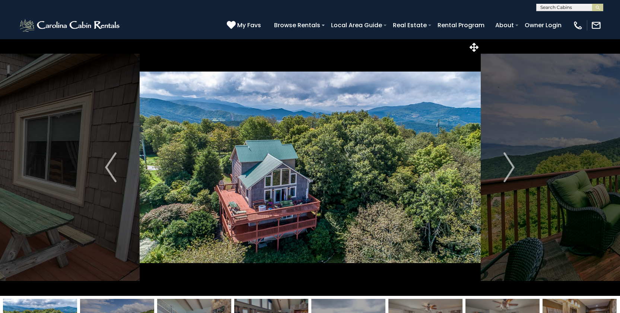
scroll to position [17, 0]
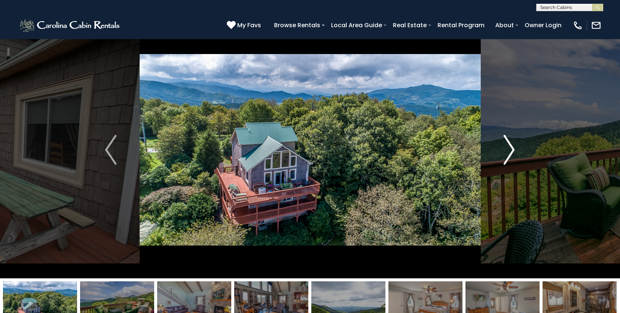
click at [514, 153] on button "Next" at bounding box center [508, 149] width 57 height 257
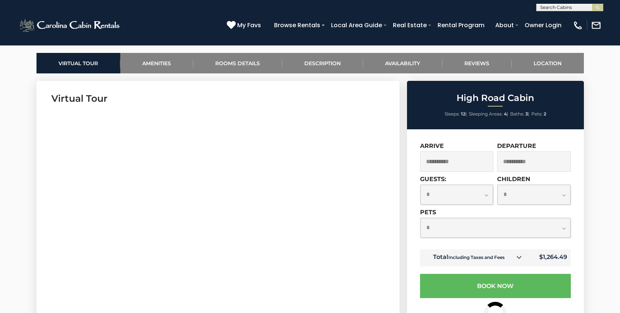
scroll to position [340, 0]
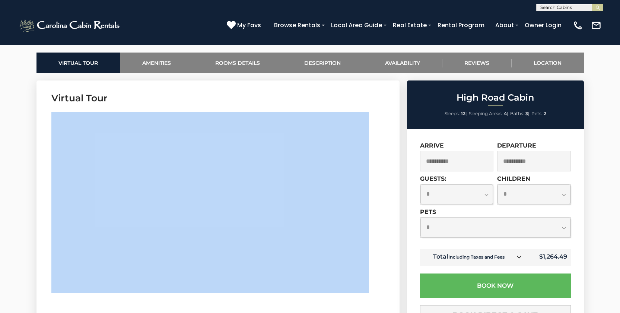
drag, startPoint x: 248, startPoint y: 95, endPoint x: 227, endPoint y: 115, distance: 28.9
click at [243, 99] on h3 "Virtual Tour" at bounding box center [217, 98] width 333 height 13
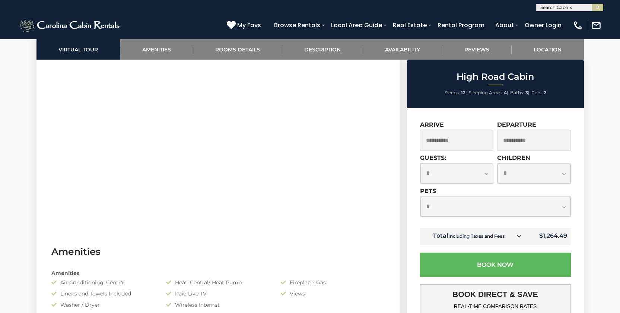
scroll to position [380, 0]
